Goal: Check status: Check status

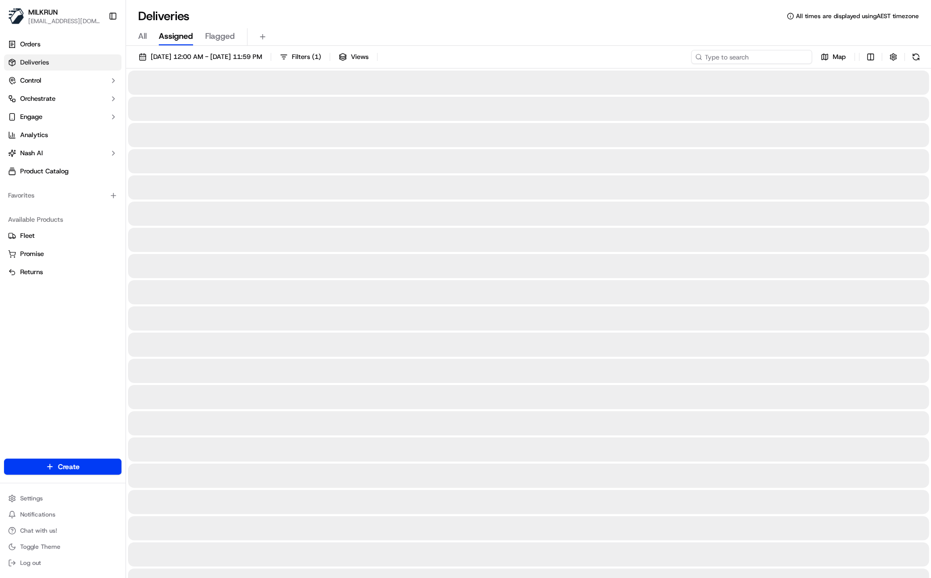
click at [739, 55] on input at bounding box center [751, 57] width 121 height 14
paste input "8458b4a0-1fda-41a6-905a-59d31c3683b2"
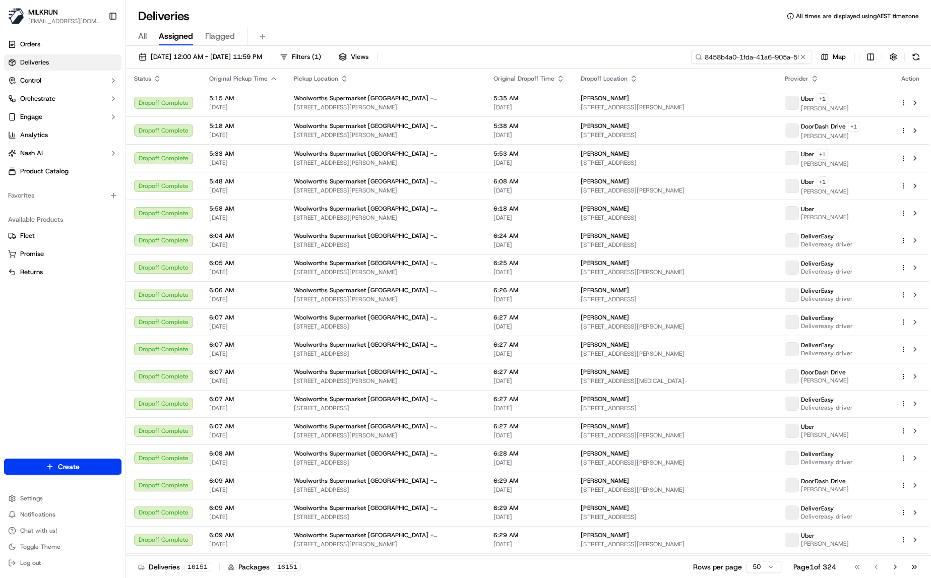
scroll to position [0, 48]
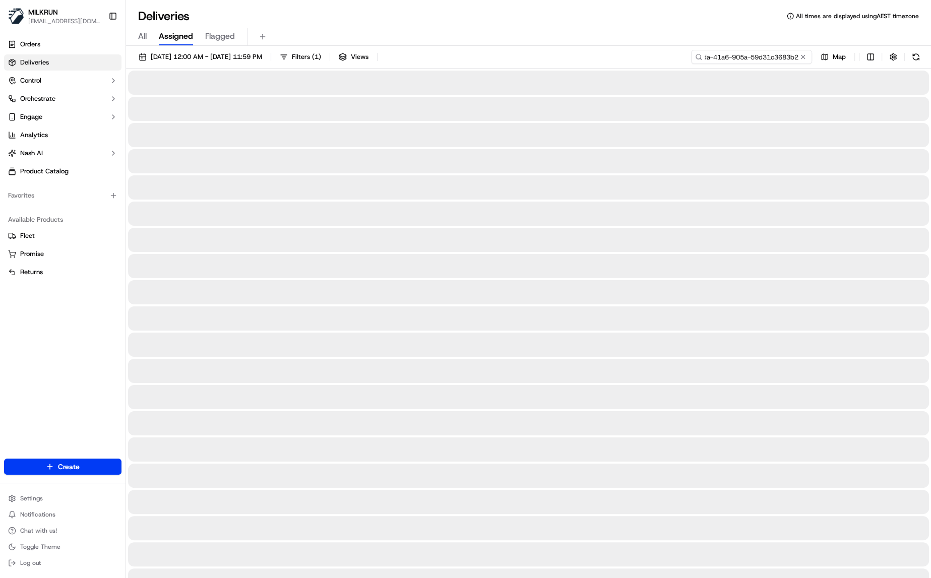
type input "8458b4a0-1fda-41a6-905a-59d31c3683b2"
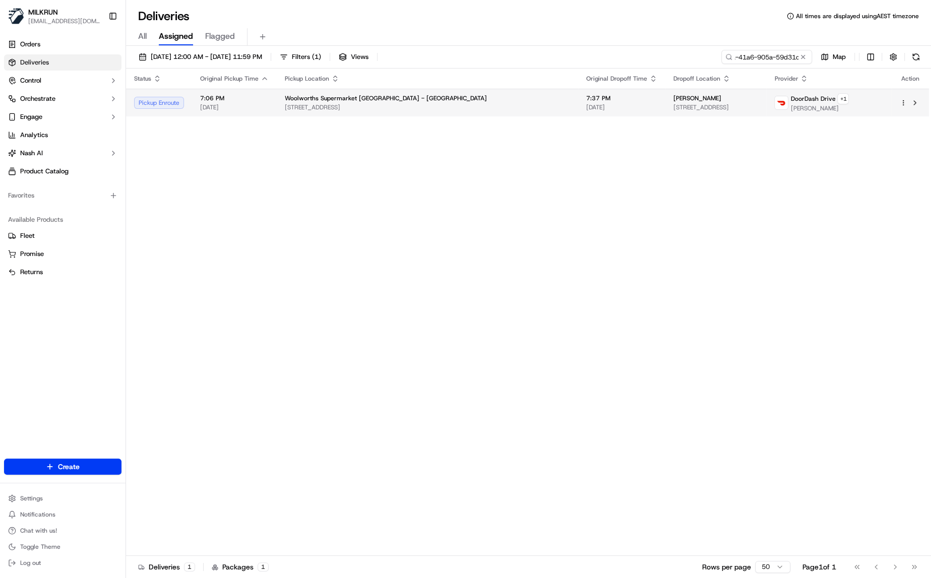
click at [266, 109] on span "[DATE]" at bounding box center [234, 107] width 69 height 8
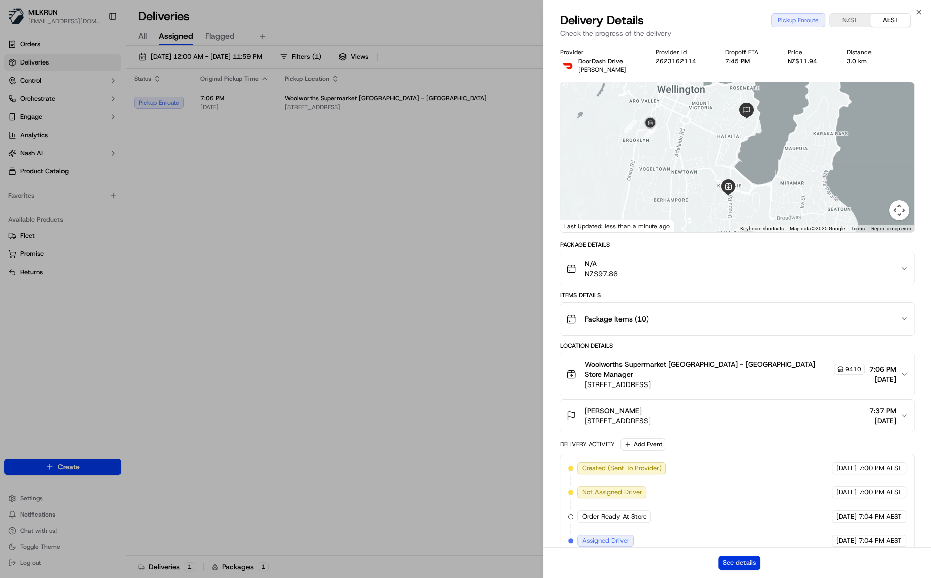
click at [742, 567] on button "See details" at bounding box center [739, 563] width 42 height 14
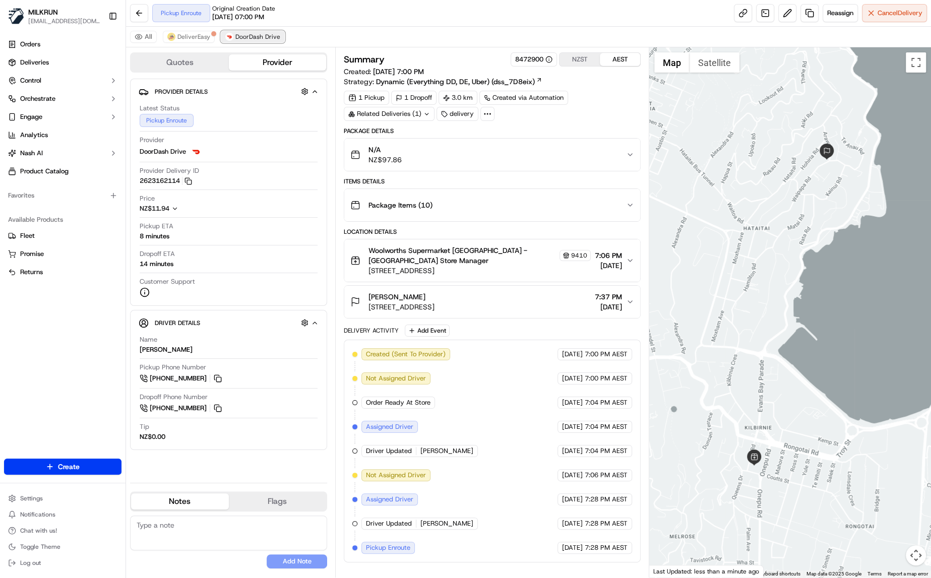
click at [259, 34] on span "DoorDash Drive" at bounding box center [257, 37] width 45 height 8
click at [198, 35] on span "DeliverEasy" at bounding box center [193, 37] width 33 height 8
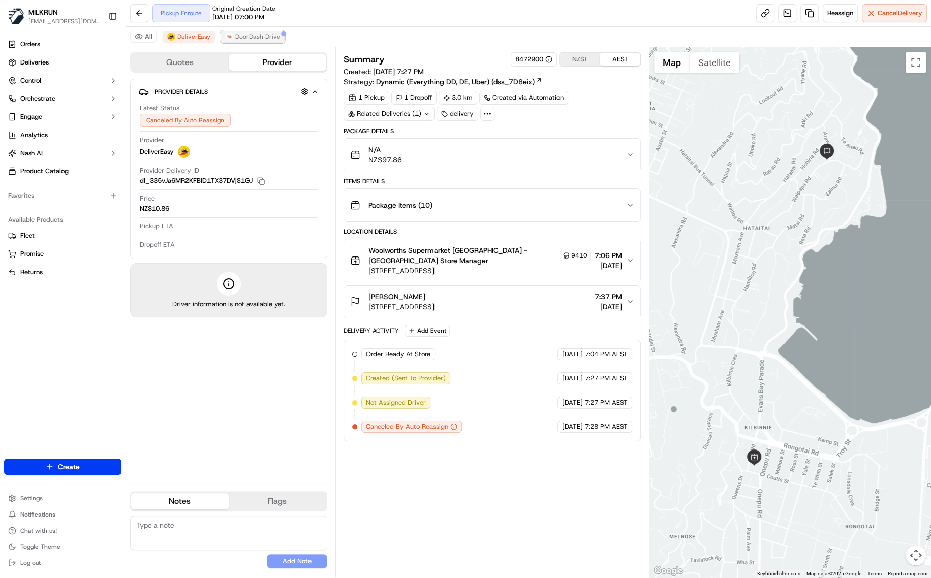
click at [267, 37] on span "DoorDash Drive" at bounding box center [257, 37] width 45 height 8
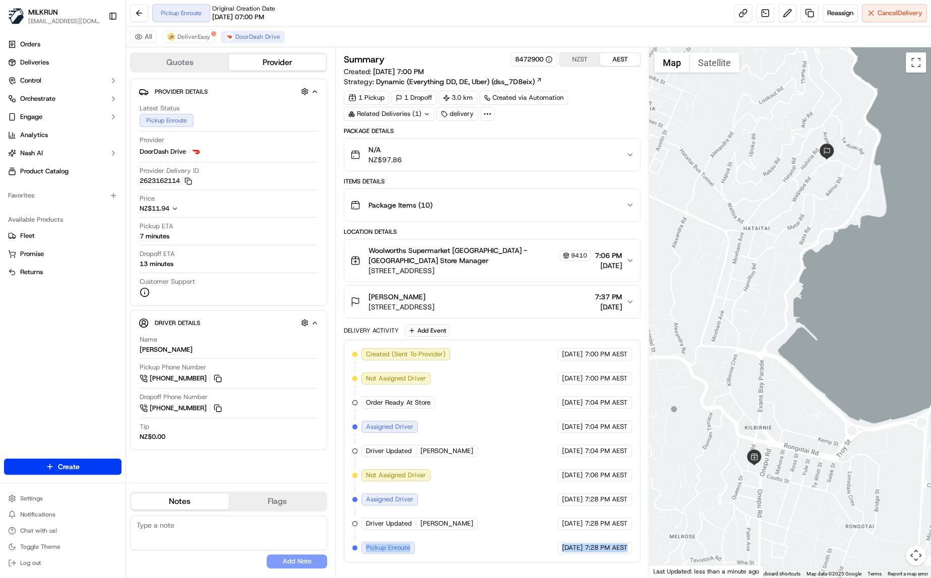
drag, startPoint x: 364, startPoint y: 544, endPoint x: 629, endPoint y: 548, distance: 264.2
click at [629, 548] on div "Created (Sent To Provider) DoorDash Drive 23/09/2025 7:00 PM AEST Not Assigned …" at bounding box center [492, 451] width 280 height 206
copy div "Pickup Enroute DoorDash Drive 23/09/2025 7:28 PM AEST"
click at [193, 39] on span "DeliverEasy" at bounding box center [193, 37] width 33 height 8
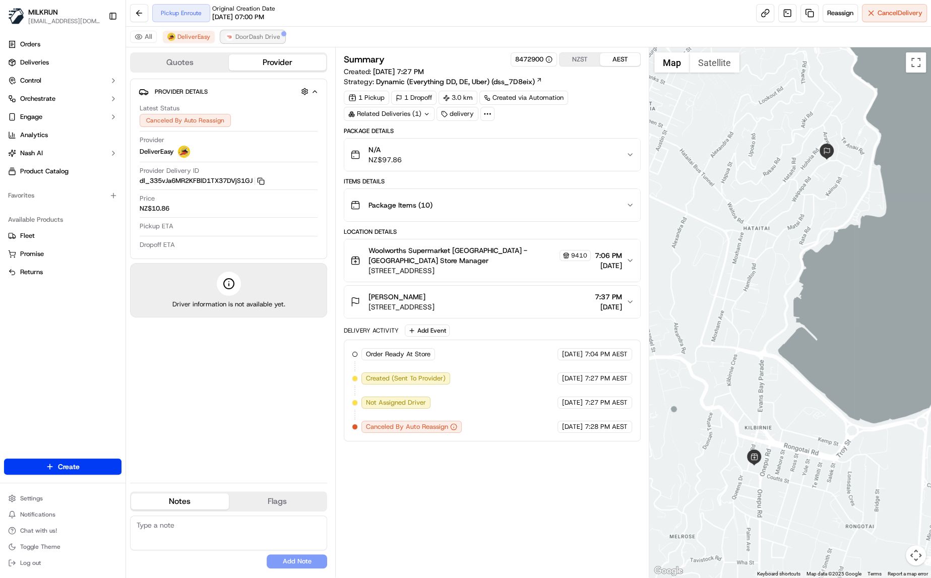
click at [256, 36] on span "DoorDash Drive" at bounding box center [257, 37] width 45 height 8
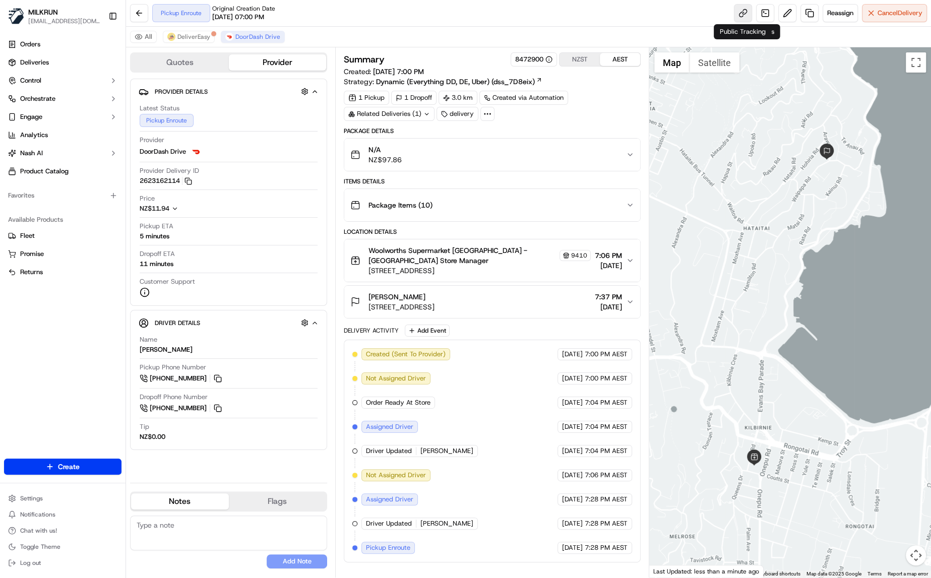
click at [742, 13] on link at bounding box center [743, 13] width 18 height 18
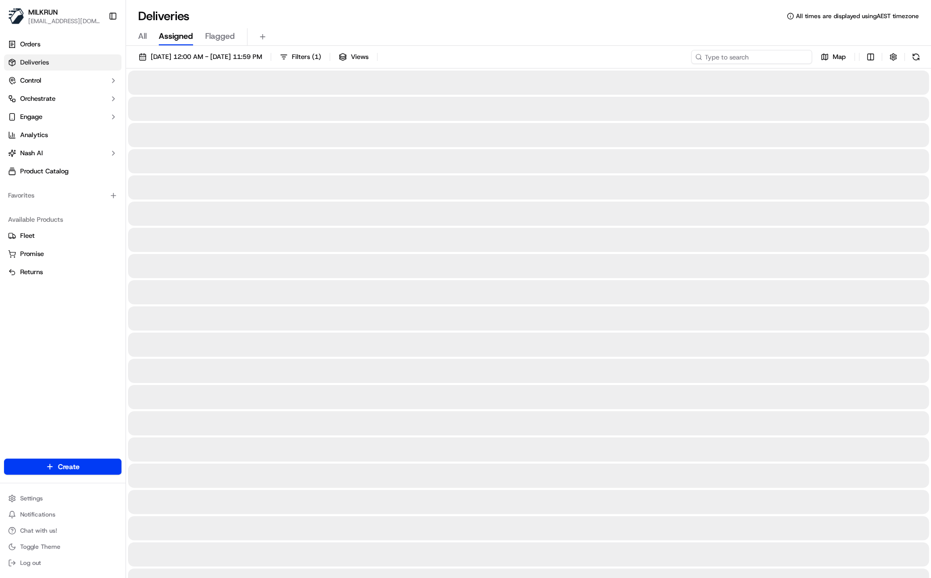
click at [738, 58] on input at bounding box center [751, 57] width 121 height 14
paste input "cd223159-57fe-45f7-9354-9950f9151d06"
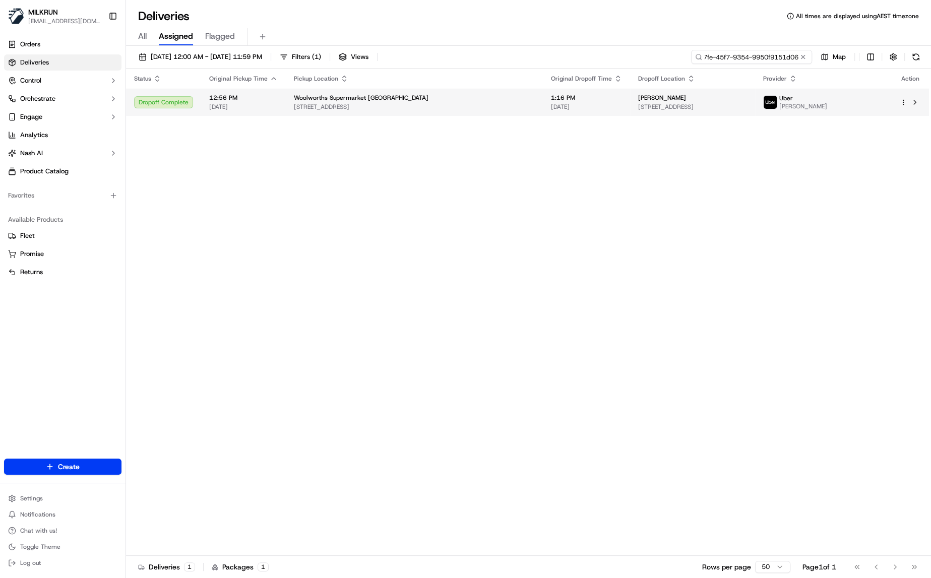
type input "cd223159-57fe-45f7-9354-9950f9151d06"
click at [202, 102] on td "12:56 PM 23/09/2025" at bounding box center [243, 102] width 85 height 27
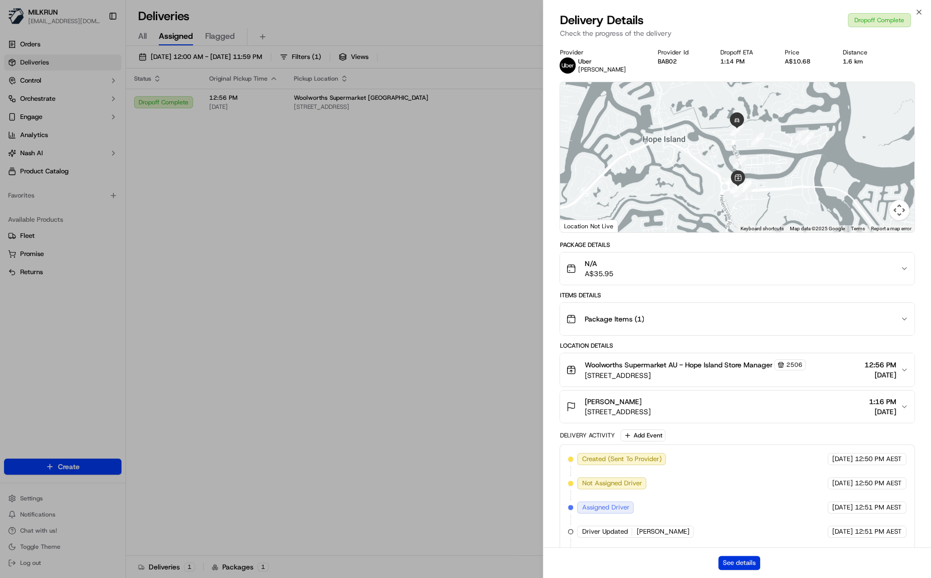
click at [733, 562] on button "See details" at bounding box center [739, 563] width 42 height 14
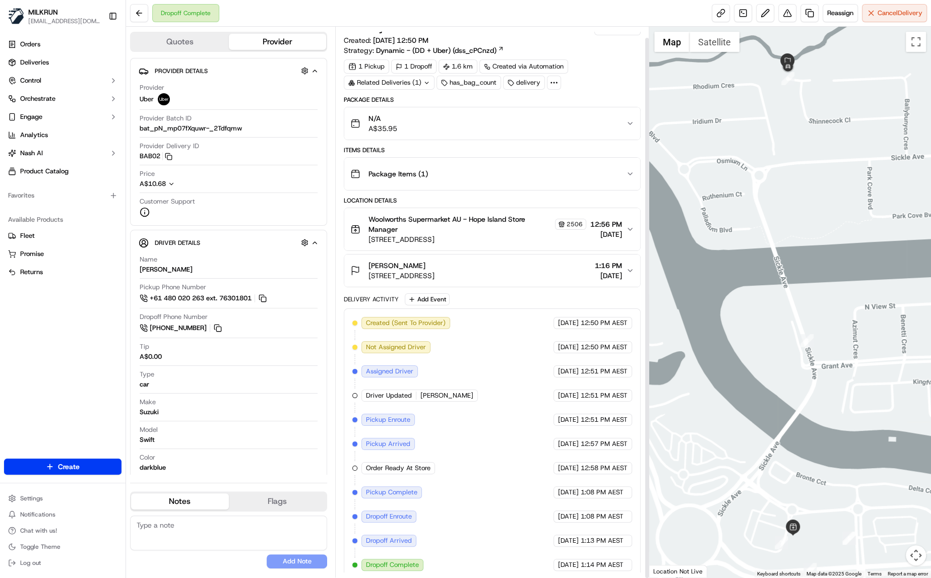
scroll to position [11, 0]
click at [605, 115] on div "N/A A$35.95" at bounding box center [488, 123] width 276 height 20
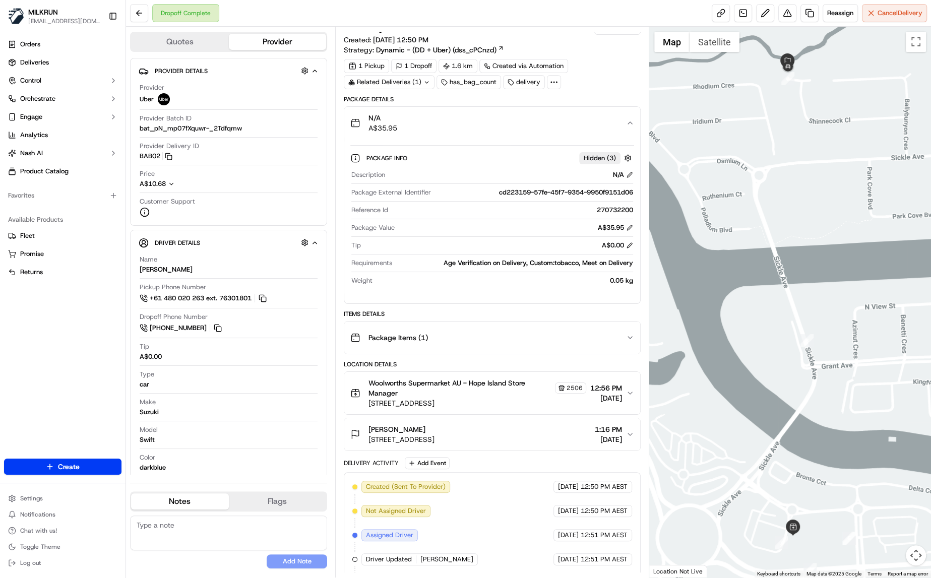
click at [605, 115] on div "N/A A$35.95" at bounding box center [488, 123] width 276 height 20
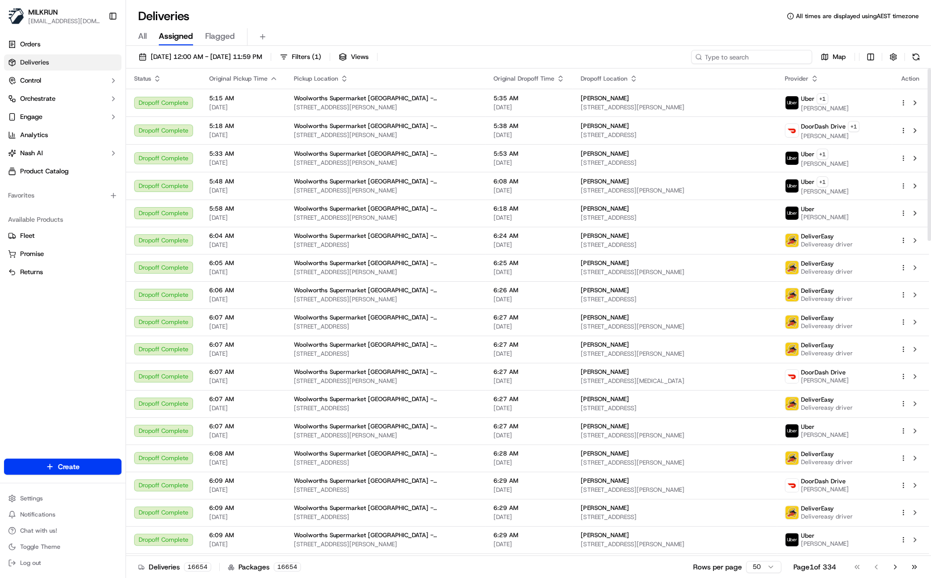
click at [744, 56] on input at bounding box center [751, 57] width 121 height 14
paste input "0af54d74-7a83-4fbb-97a3-32f490e18e36"
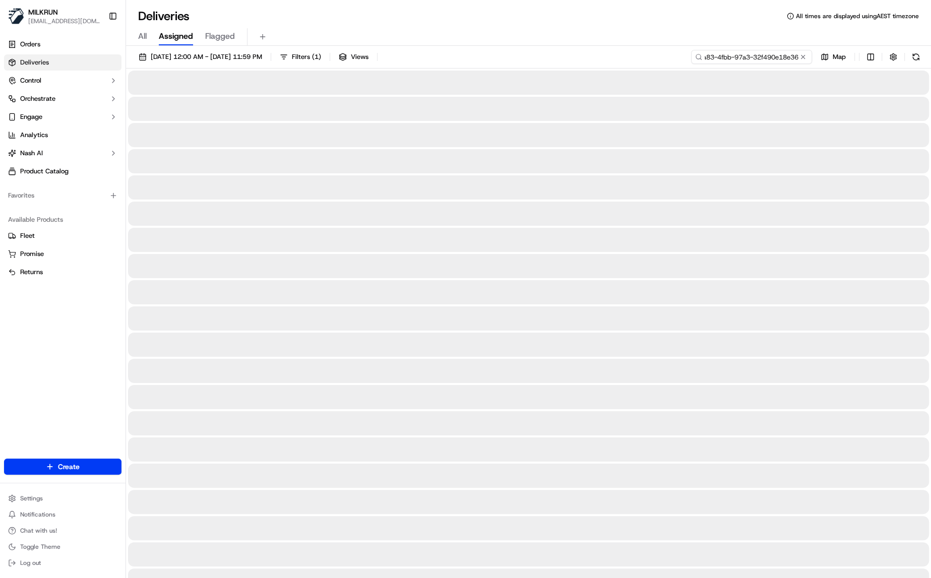
type input "0af54d74-7a83-4fbb-97a3-32f490e18e36"
